Goal: Find specific page/section: Find specific page/section

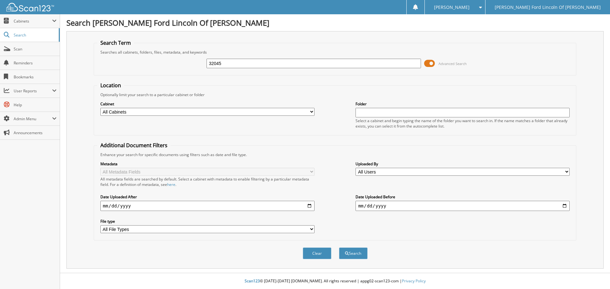
type input "32045"
click at [339, 248] on button "Search" at bounding box center [353, 254] width 29 height 12
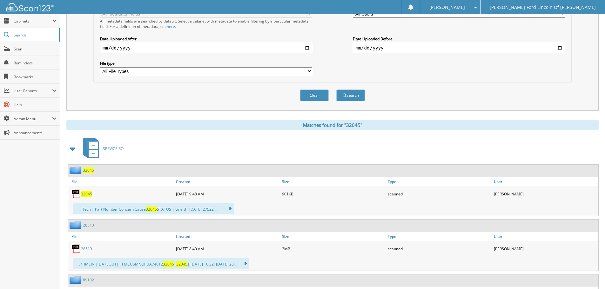
scroll to position [159, 0]
click at [88, 195] on span "32045" at bounding box center [86, 193] width 11 height 5
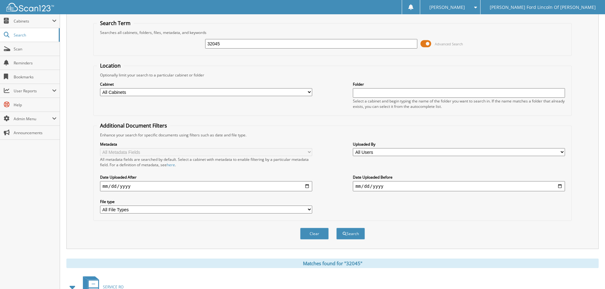
scroll to position [0, 0]
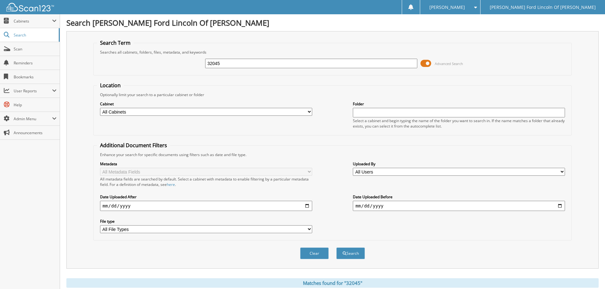
drag, startPoint x: 234, startPoint y: 60, endPoint x: 184, endPoint y: 56, distance: 50.1
click at [184, 56] on div "32045 Advanced Search" at bounding box center [332, 63] width 471 height 17
type input "PROVITT"
click at [336, 248] on button "Search" at bounding box center [350, 254] width 29 height 12
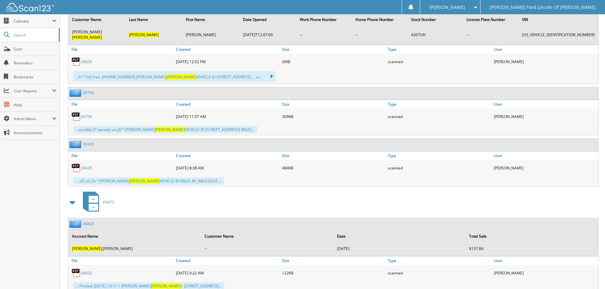
scroll to position [827, 0]
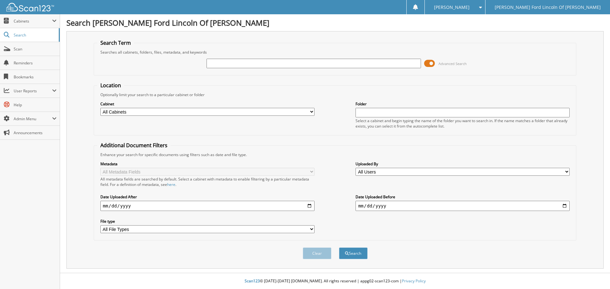
click at [254, 63] on input "text" at bounding box center [313, 64] width 214 height 10
type input "32405"
click at [339, 248] on button "Search" at bounding box center [353, 254] width 29 height 12
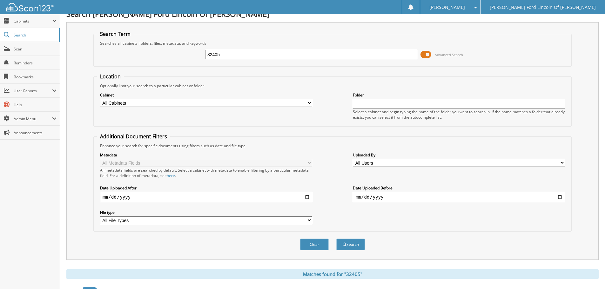
scroll to position [5, 0]
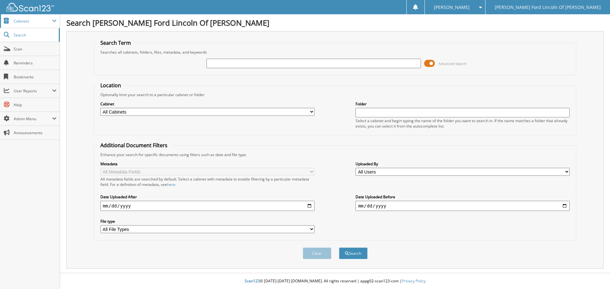
click at [23, 23] on span "Cabinets" at bounding box center [33, 20] width 38 height 5
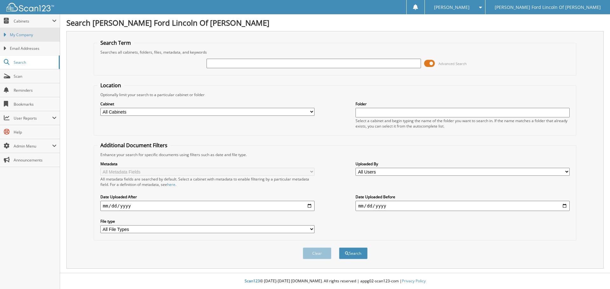
click at [29, 37] on span "My Company" at bounding box center [33, 35] width 47 height 6
